Goal: Task Accomplishment & Management: Complete application form

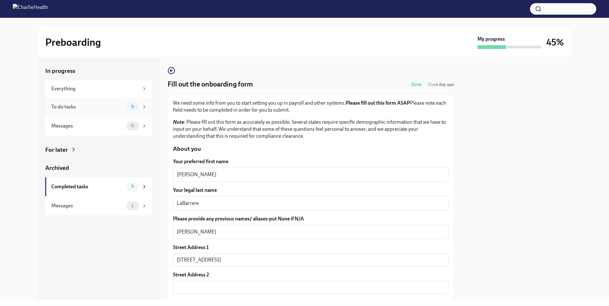
click at [102, 104] on div "To do tasks" at bounding box center [87, 107] width 72 height 7
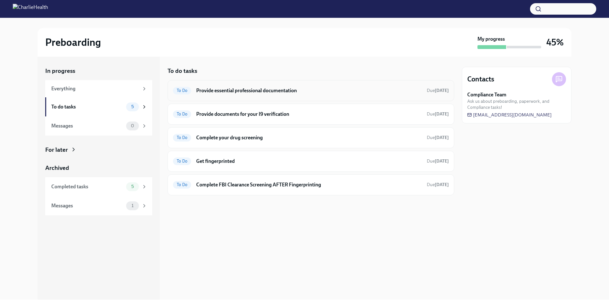
click at [228, 90] on h6 "Provide essential professional documentation" at bounding box center [308, 90] width 225 height 7
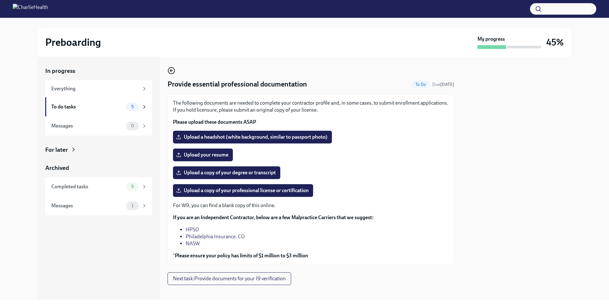
click at [172, 70] on icon "button" at bounding box center [172, 71] width 8 height 8
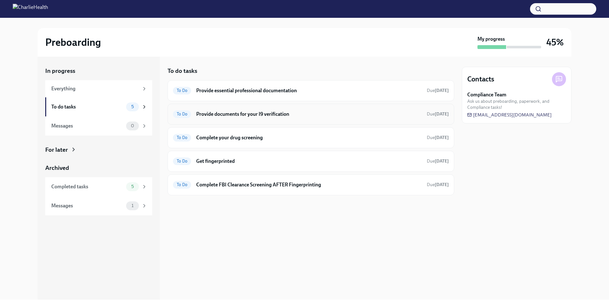
click at [275, 118] on div "To Do Provide documents for your I9 verification Due [DATE]" at bounding box center [311, 114] width 276 height 10
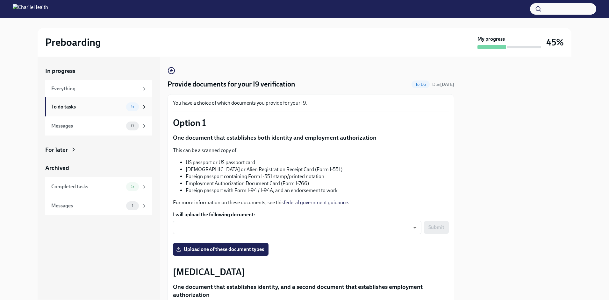
click at [76, 107] on div "To do tasks" at bounding box center [87, 107] width 72 height 7
